Goal: Communication & Community: Answer question/provide support

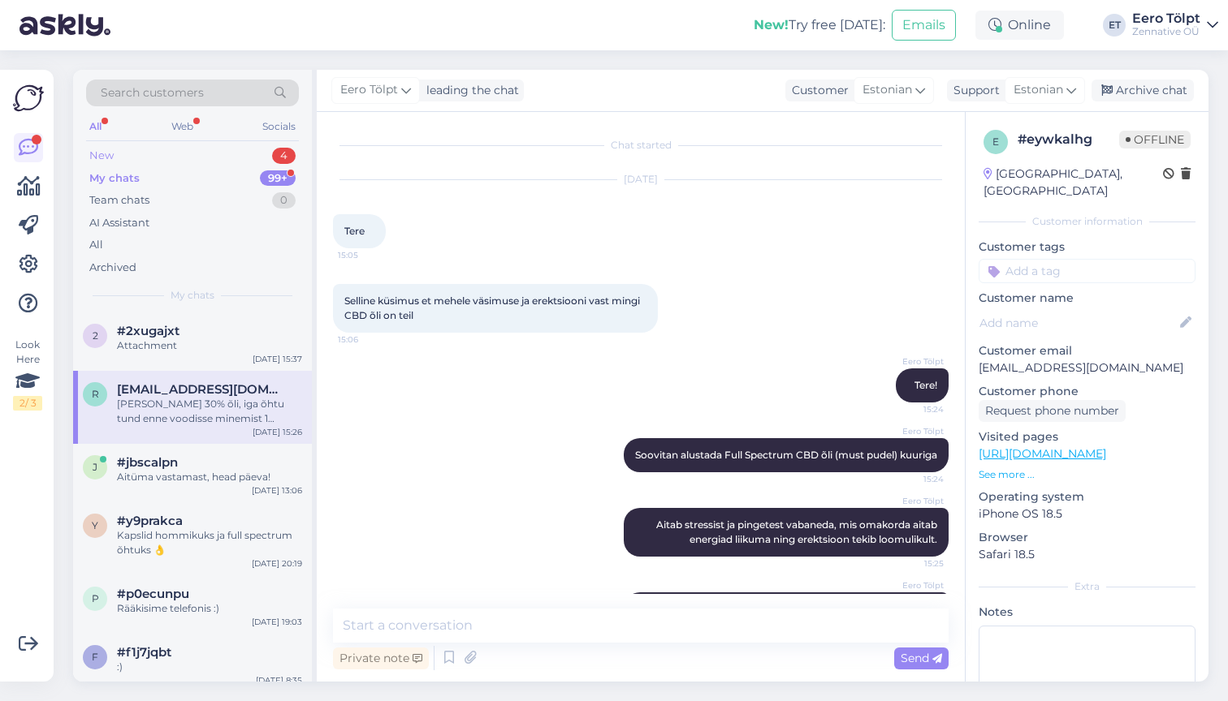
scroll to position [80, 0]
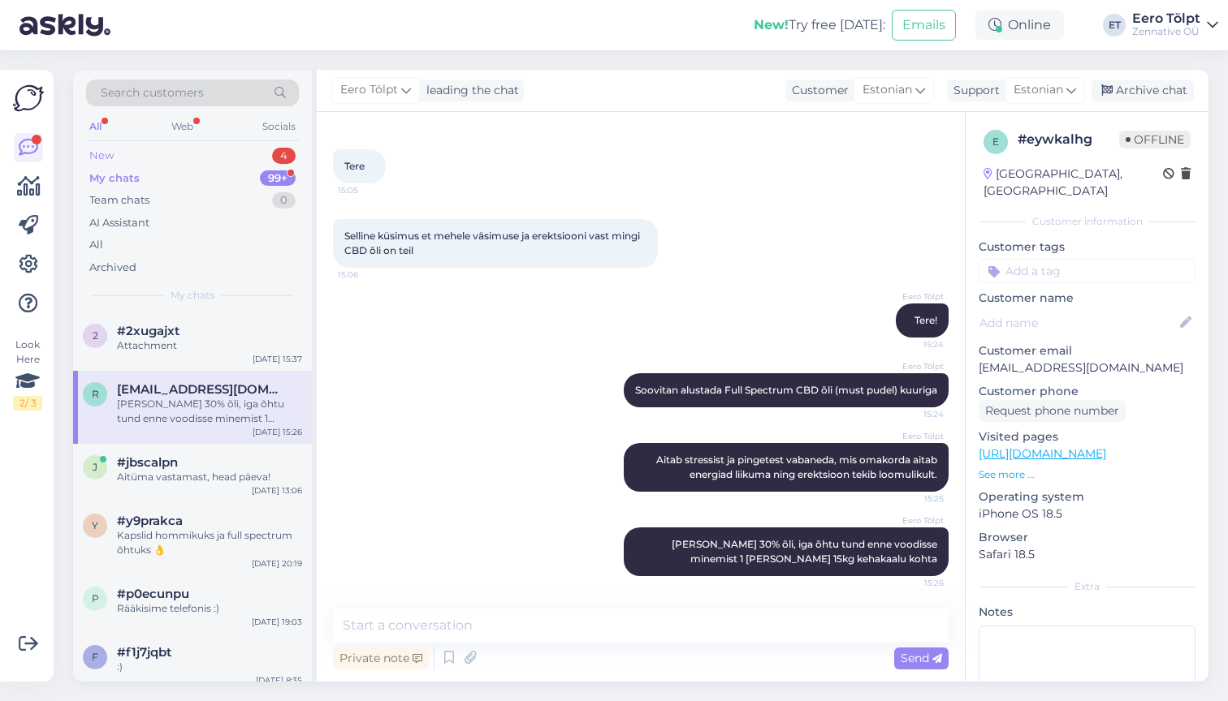
click at [110, 149] on div "New" at bounding box center [101, 156] width 24 height 16
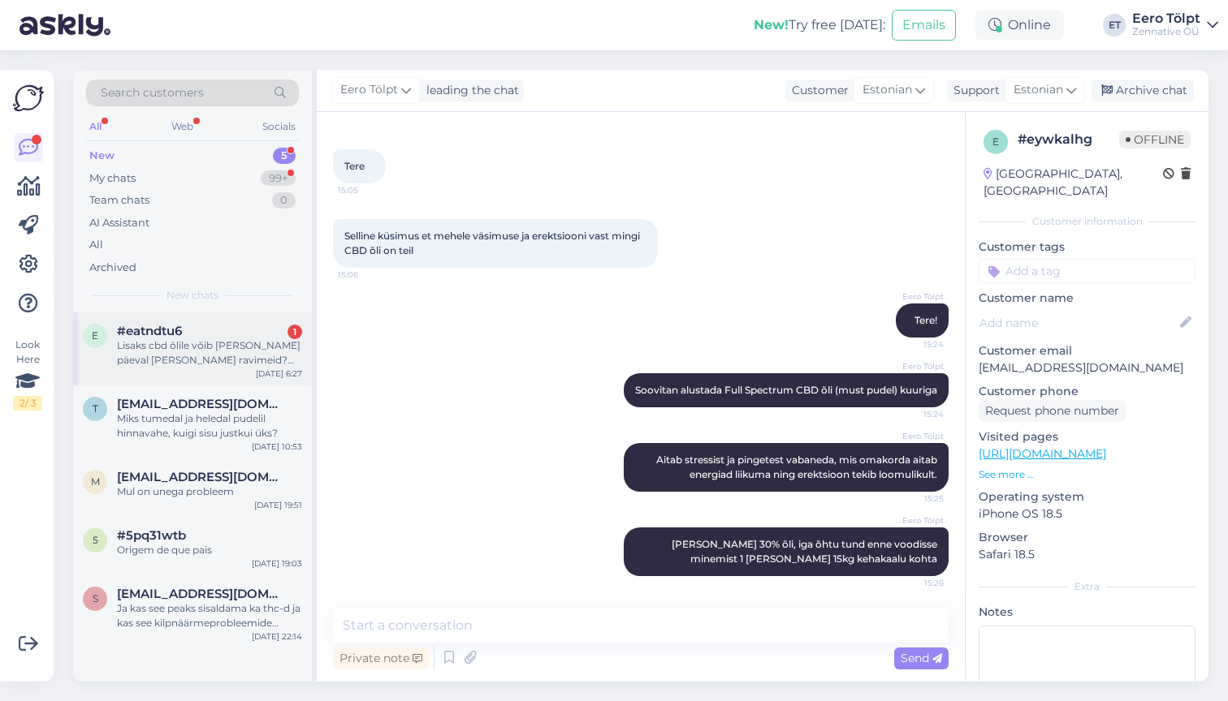
click at [192, 325] on div "#eatndtu6 1" at bounding box center [209, 331] width 185 height 15
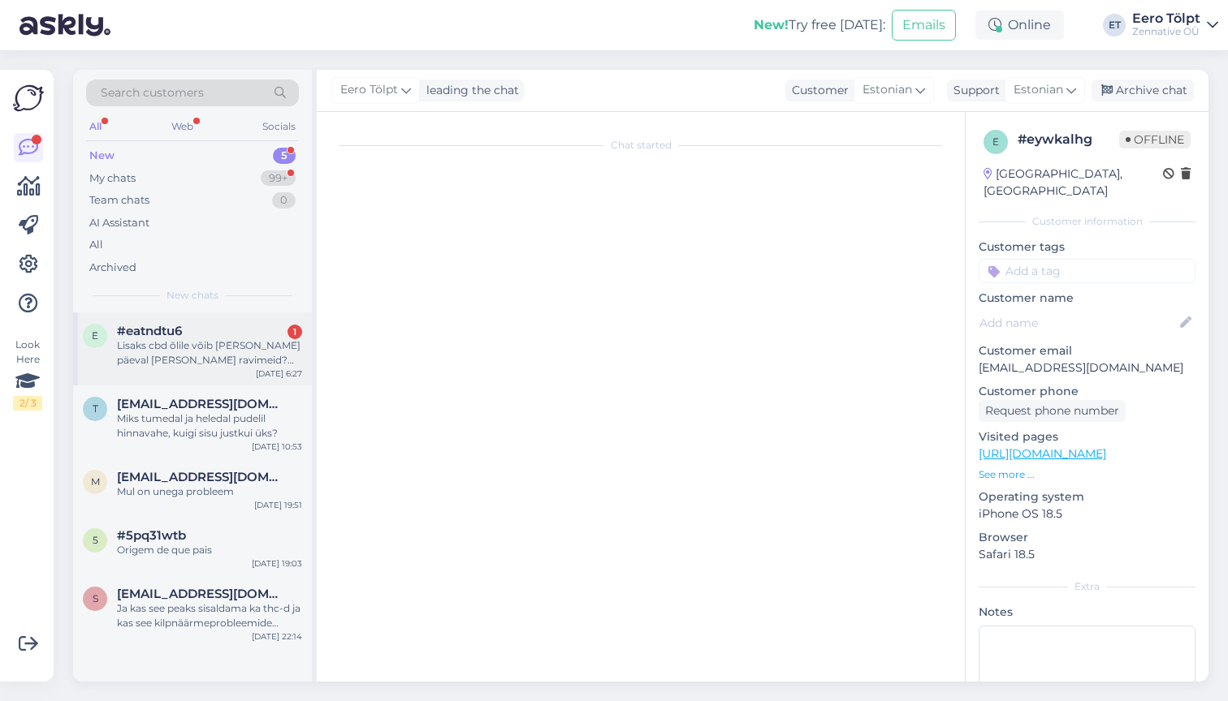
click at [186, 352] on div "Lisaks cbd õlile võib [PERSON_NAME] päeval [PERSON_NAME] ravimeid?Valuvaigistit…" at bounding box center [209, 353] width 185 height 29
click at [181, 412] on div "Miks tumedal ja heledal pudelil hinnavahe, kuigi sisu justkui üks?" at bounding box center [209, 426] width 185 height 29
click at [178, 347] on div "Lisaks cbd õlile võib [PERSON_NAME] päeval [PERSON_NAME] ravimeid?Valuvaigistit…" at bounding box center [209, 353] width 185 height 29
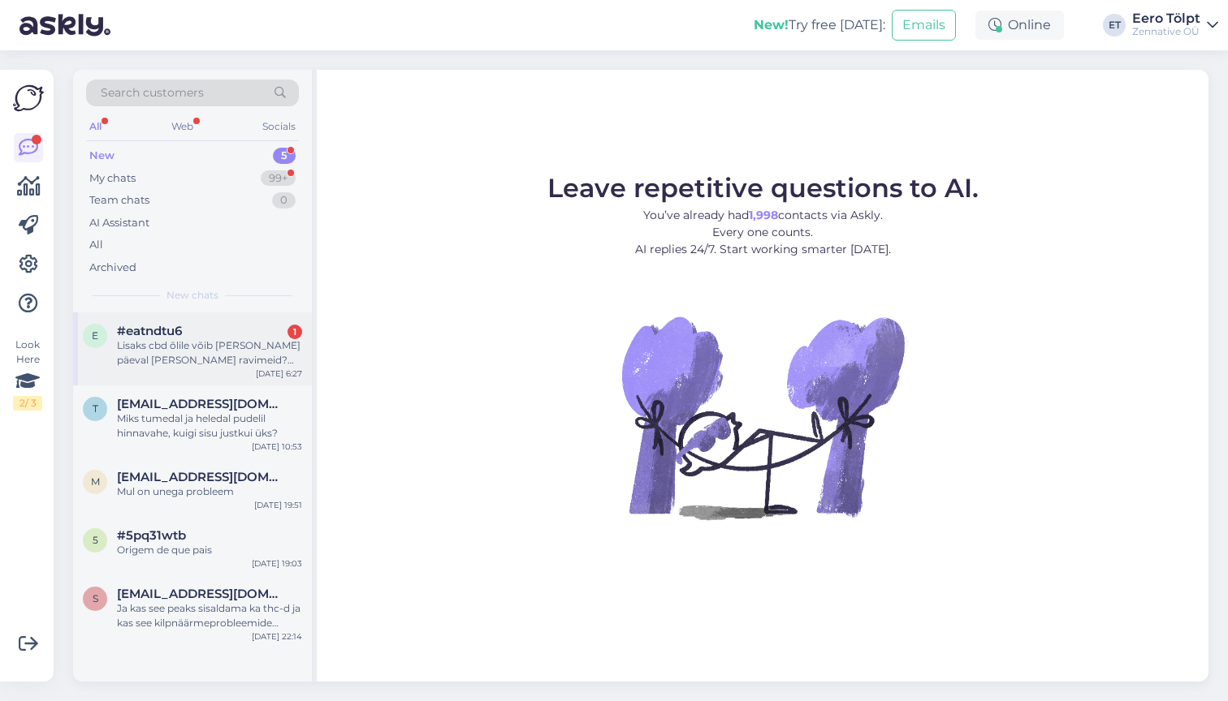
click at [179, 342] on div "Lisaks cbd õlile võib [PERSON_NAME] päeval [PERSON_NAME] ravimeid?Valuvaigistit…" at bounding box center [209, 353] width 185 height 29
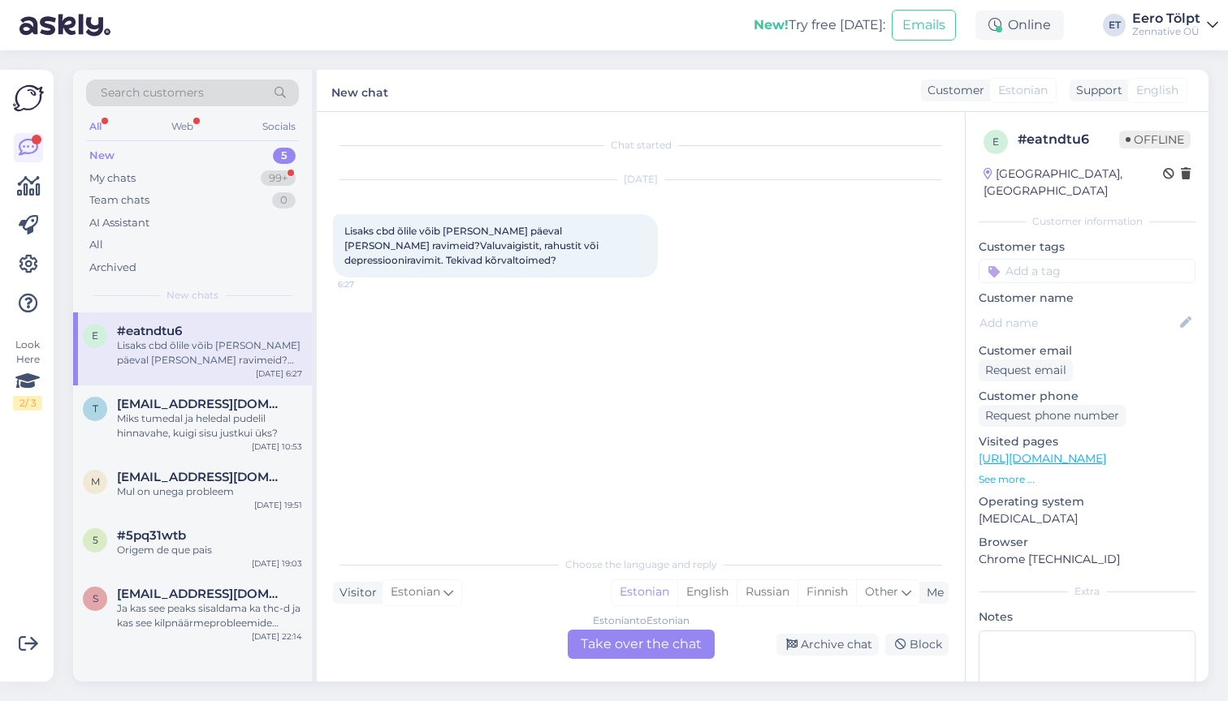
click at [631, 641] on div "Estonian to Estonian Take over the chat" at bounding box center [641, 644] width 147 height 29
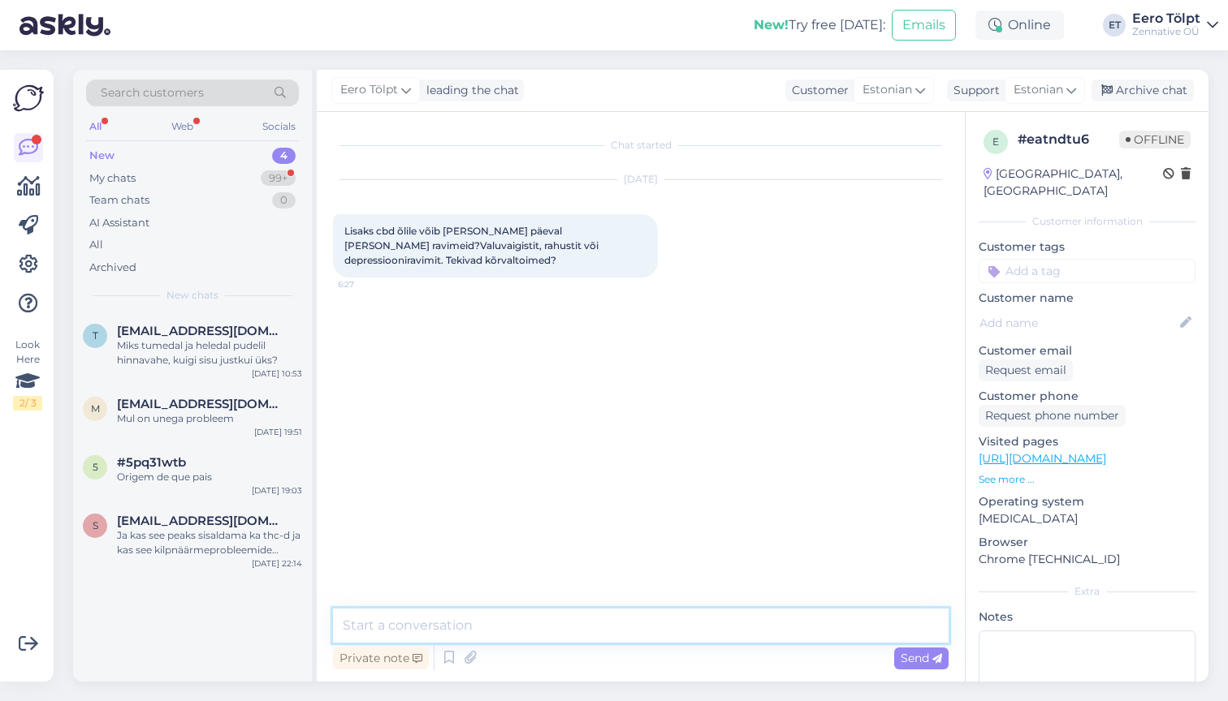
click at [474, 630] on textarea at bounding box center [640, 626] width 615 height 34
type textarea "Tere!"
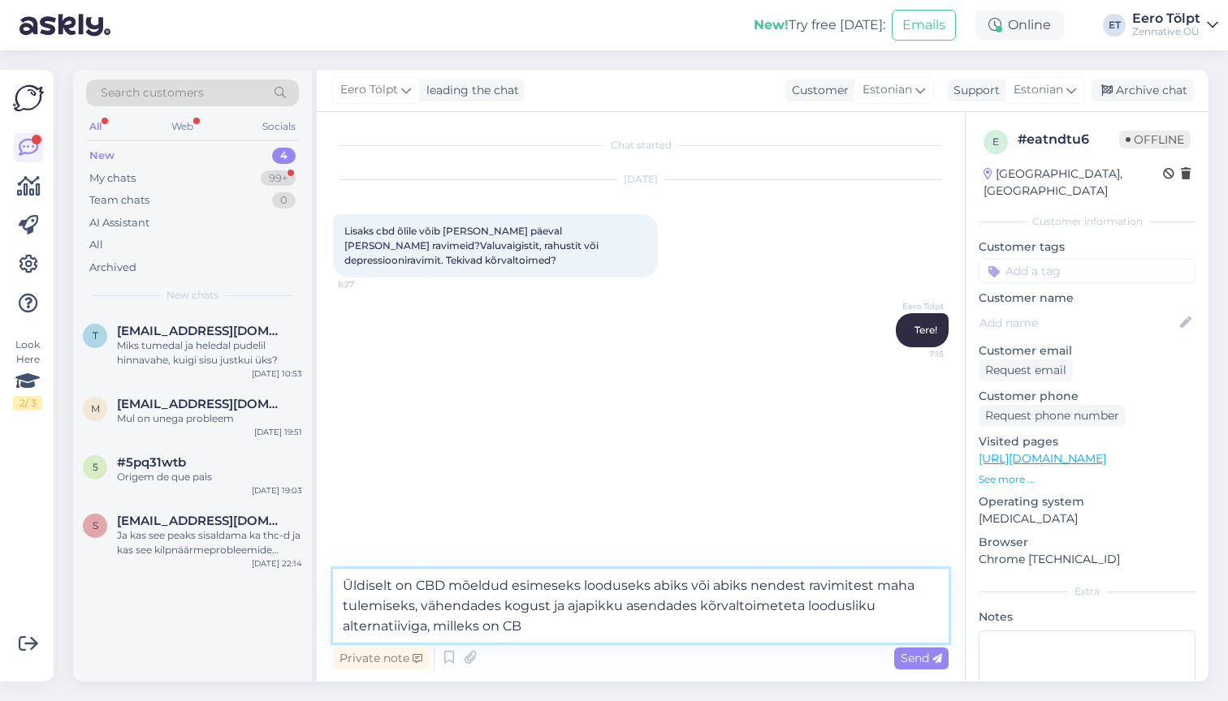
type textarea "Üldiselt on CBD mõeldud esimeseks looduseks abiks või abiks nendest ravimitest …"
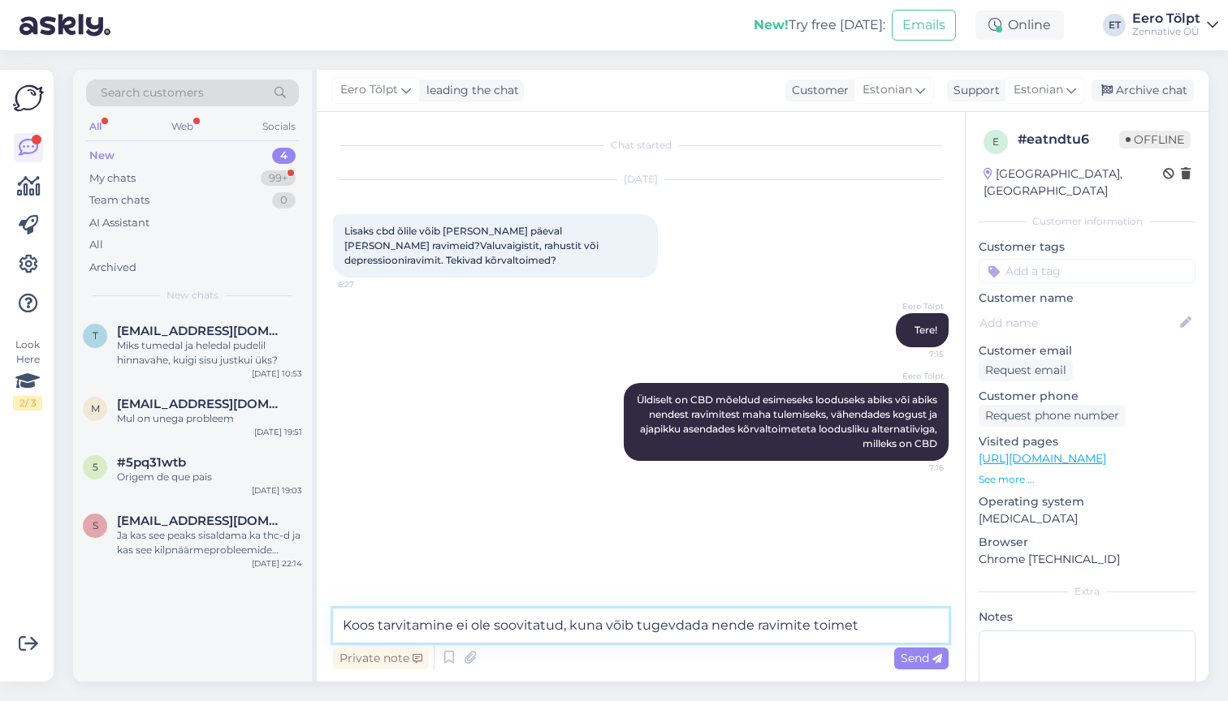
type textarea "Koos tarvitamine ei ole soovitatud, kuna võib tugevdada nende ravimite toimet"
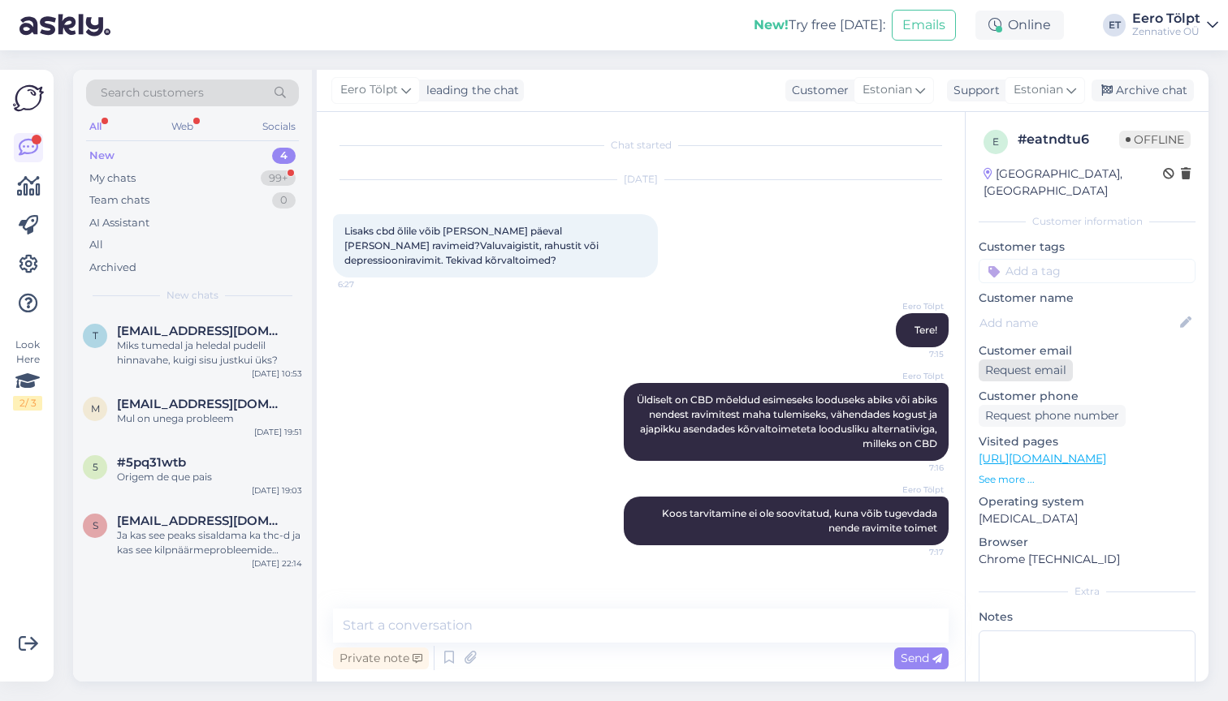
click at [1042, 360] on div "Request email" at bounding box center [1025, 371] width 94 height 22
